Goal: Navigation & Orientation: Go to known website

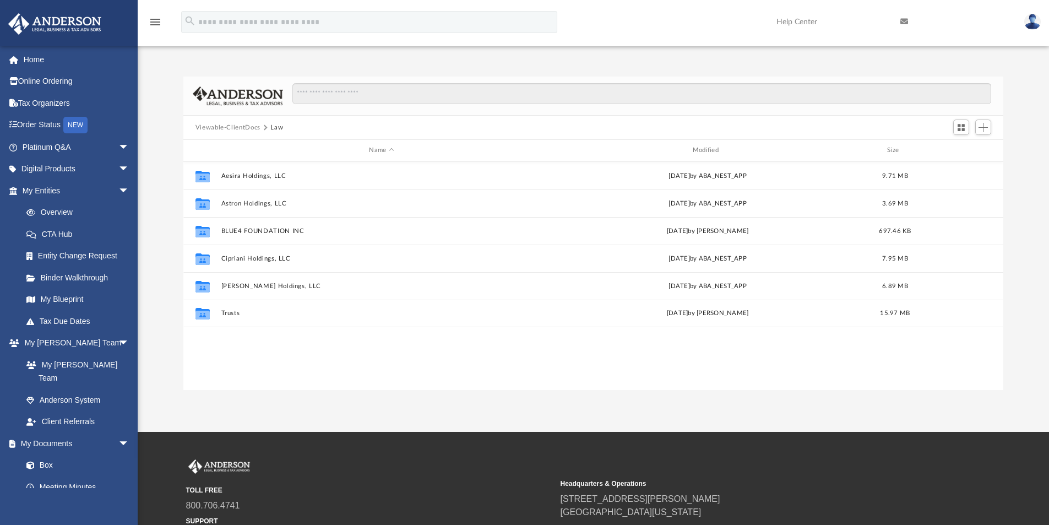
scroll to position [242, 812]
click at [34, 56] on link "Home" at bounding box center [77, 59] width 138 height 22
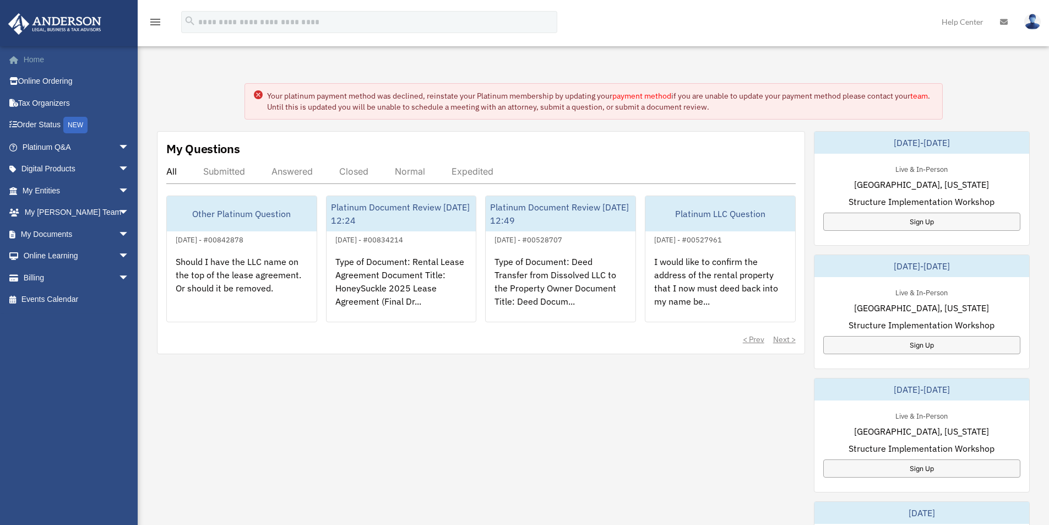
click at [33, 58] on link "Home" at bounding box center [77, 59] width 138 height 22
click at [28, 55] on link "Home" at bounding box center [77, 59] width 138 height 22
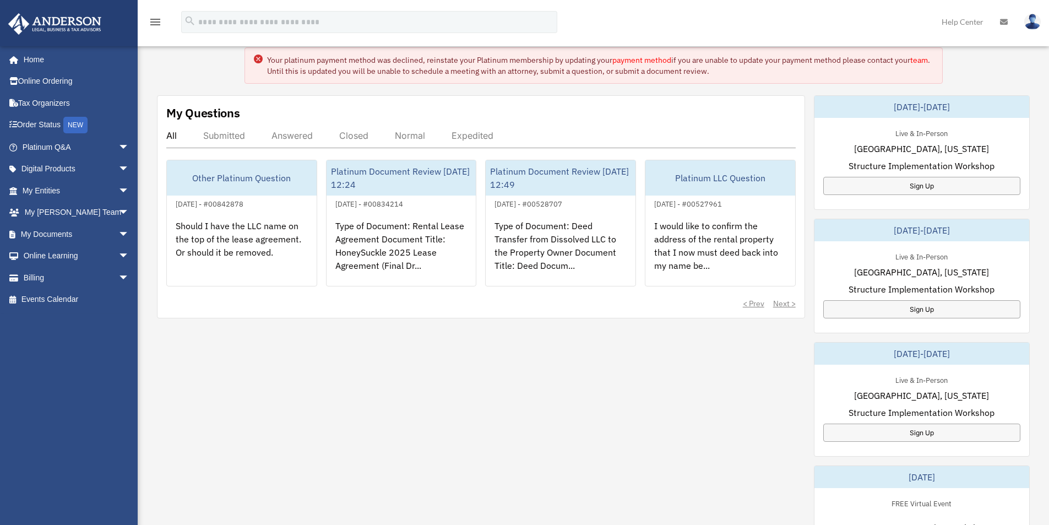
scroll to position [55, 0]
